Goal: Unclear

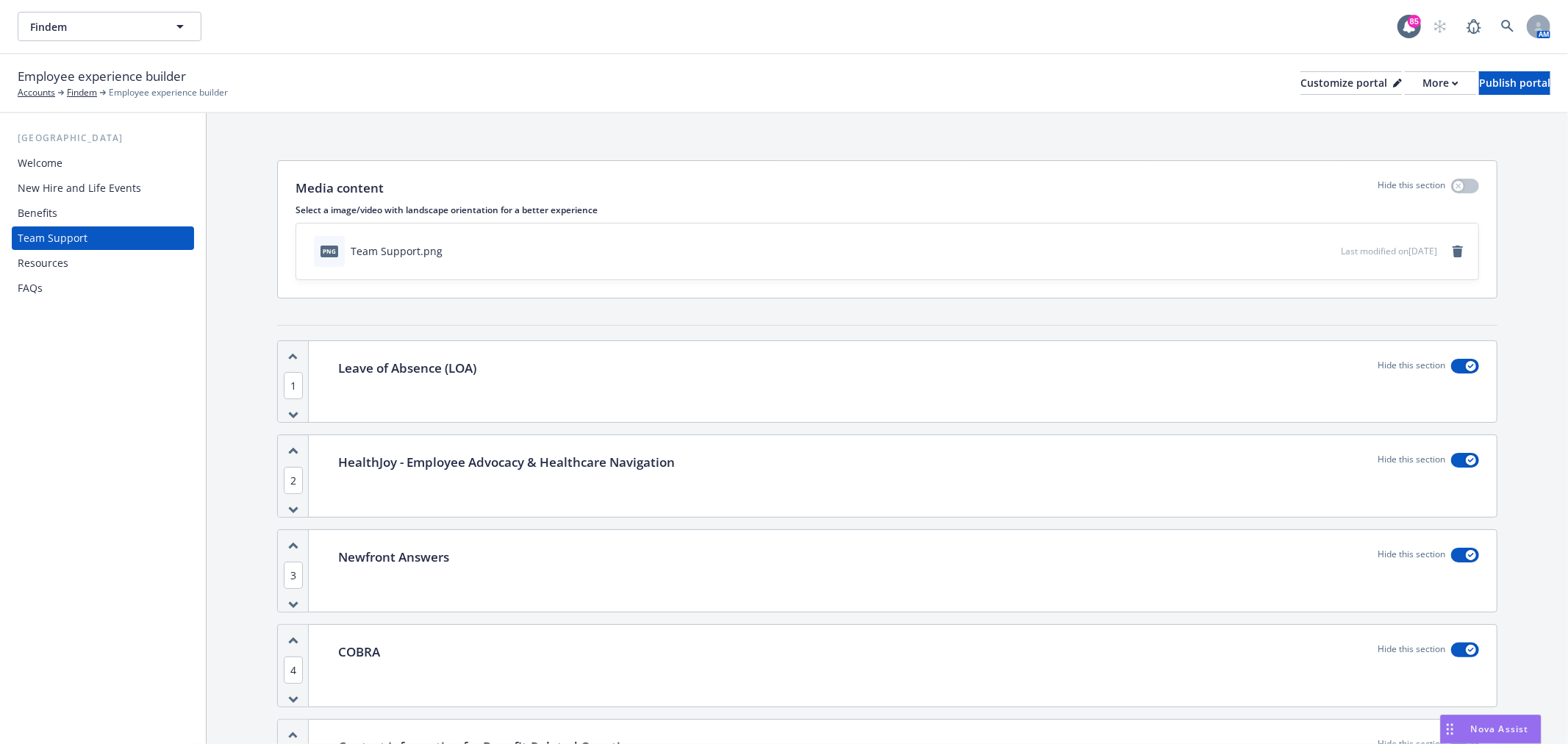
scroll to position [239, 0]
